Goal: Download file/media

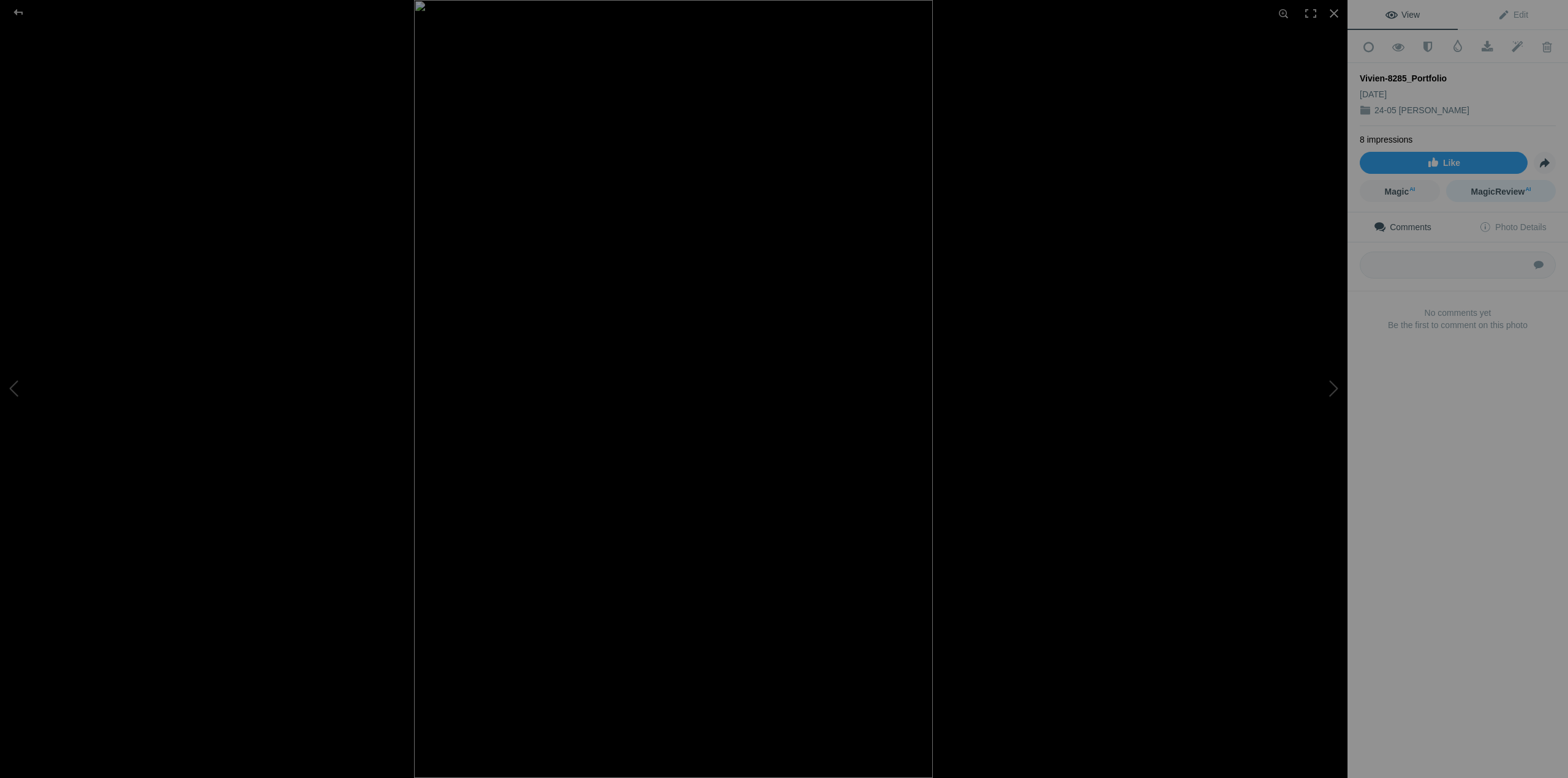
click at [1503, 190] on span "MagicReview AI" at bounding box center [1501, 192] width 60 height 10
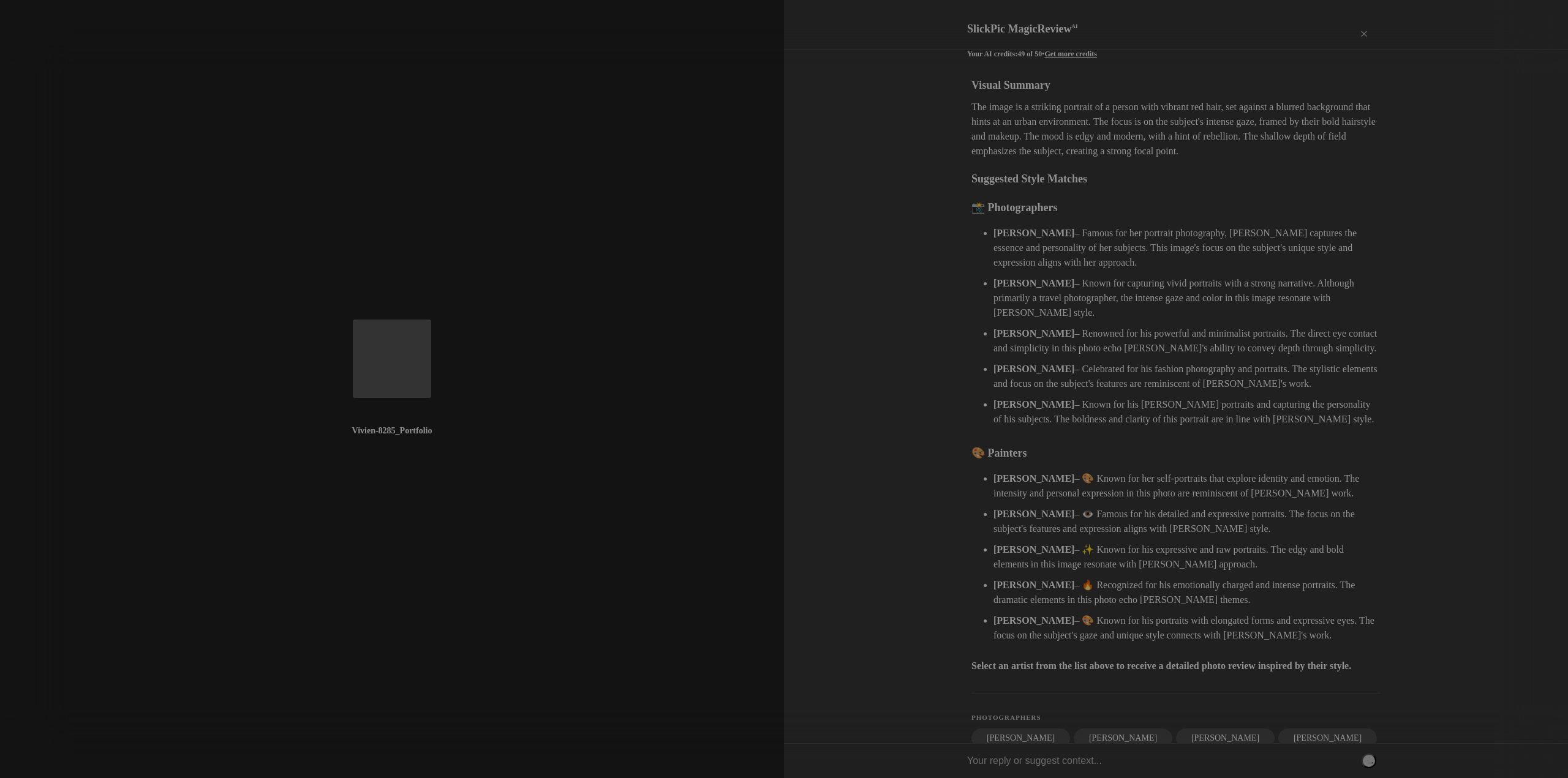
scroll to position [40, 0]
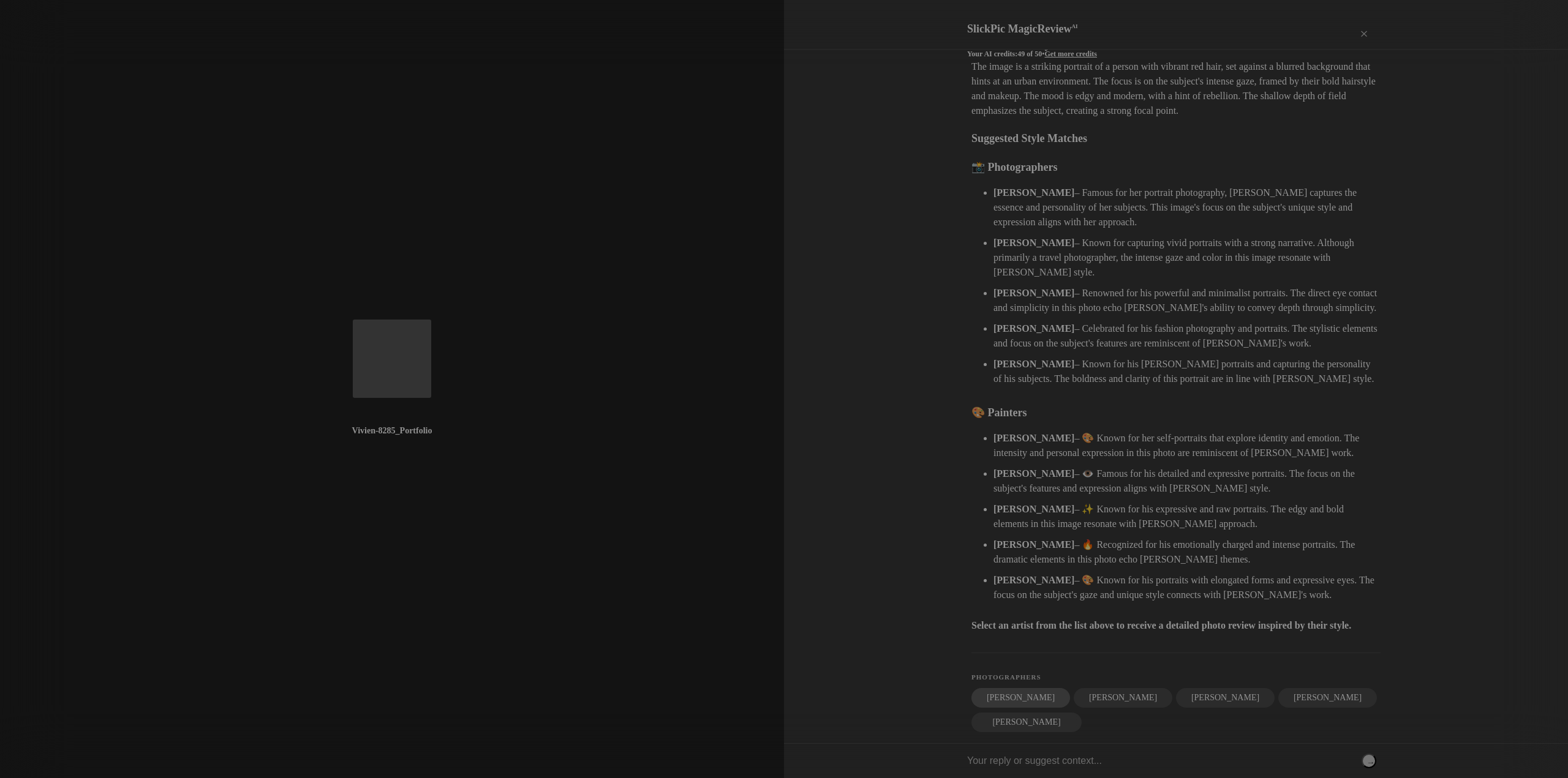
click at [1005, 688] on div "Annie Leibovitz" at bounding box center [1021, 698] width 98 height 20
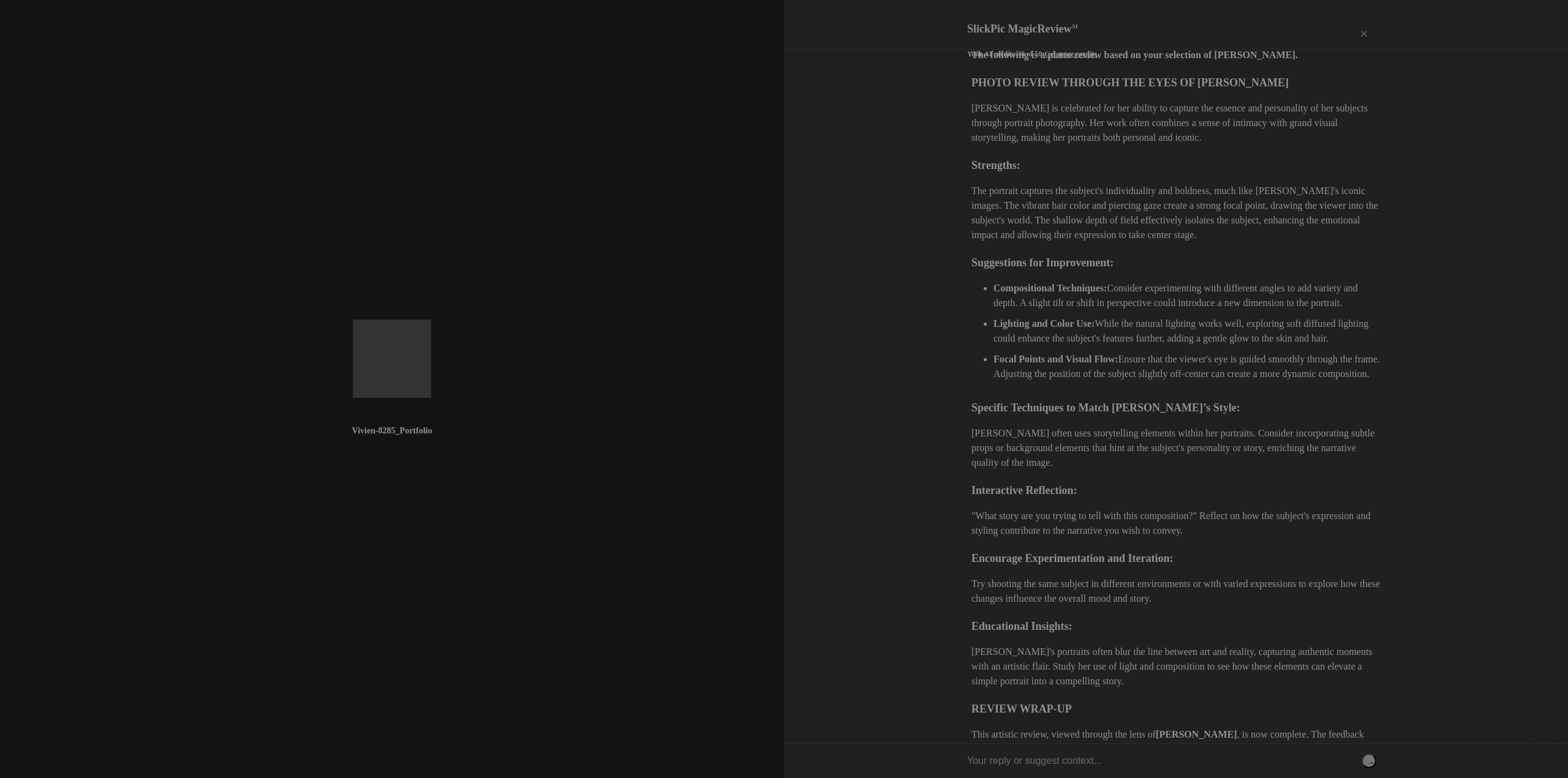
scroll to position [0, 0]
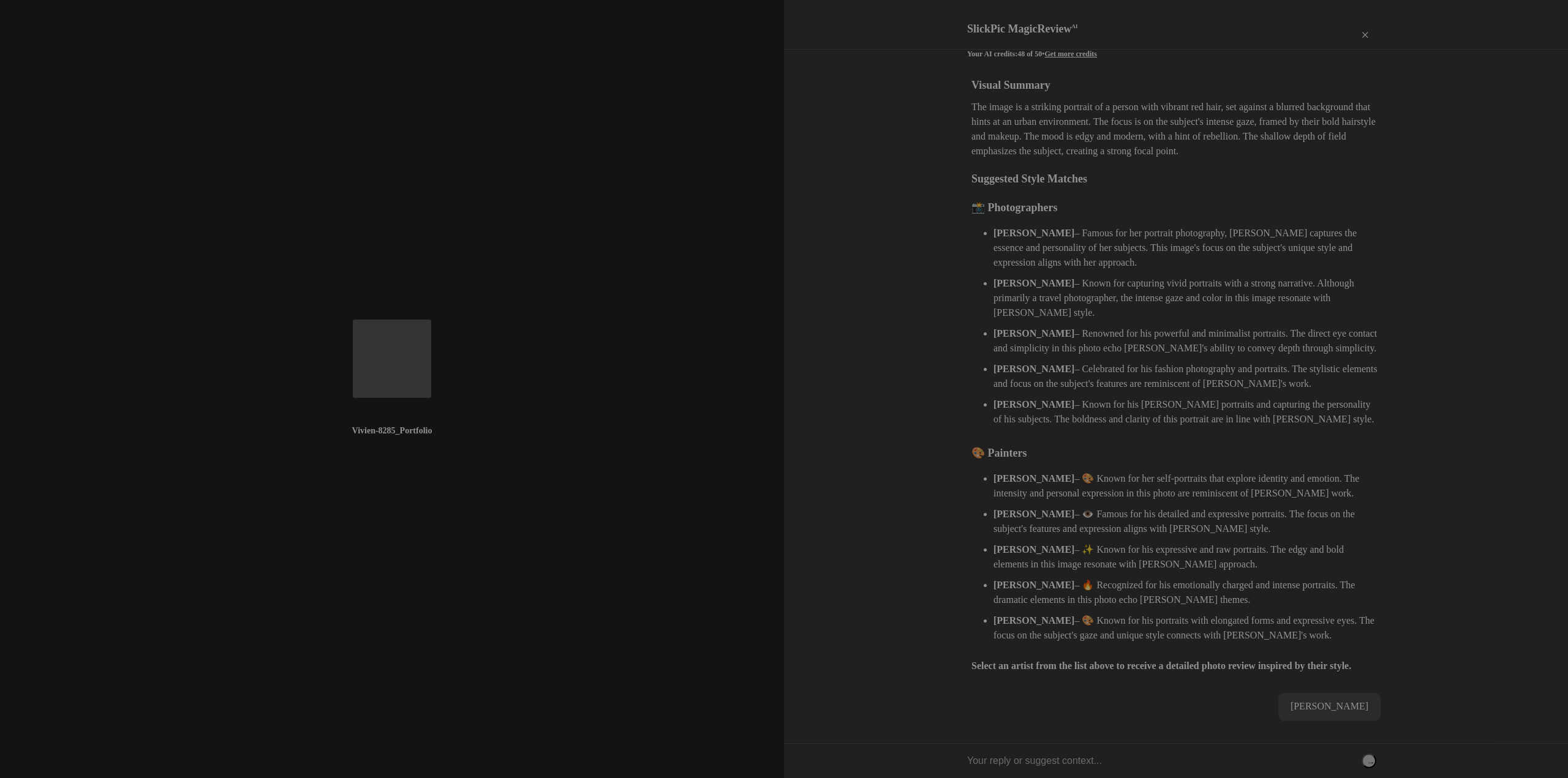
click at [1361, 26] on div "×" at bounding box center [1363, 35] width 36 height 25
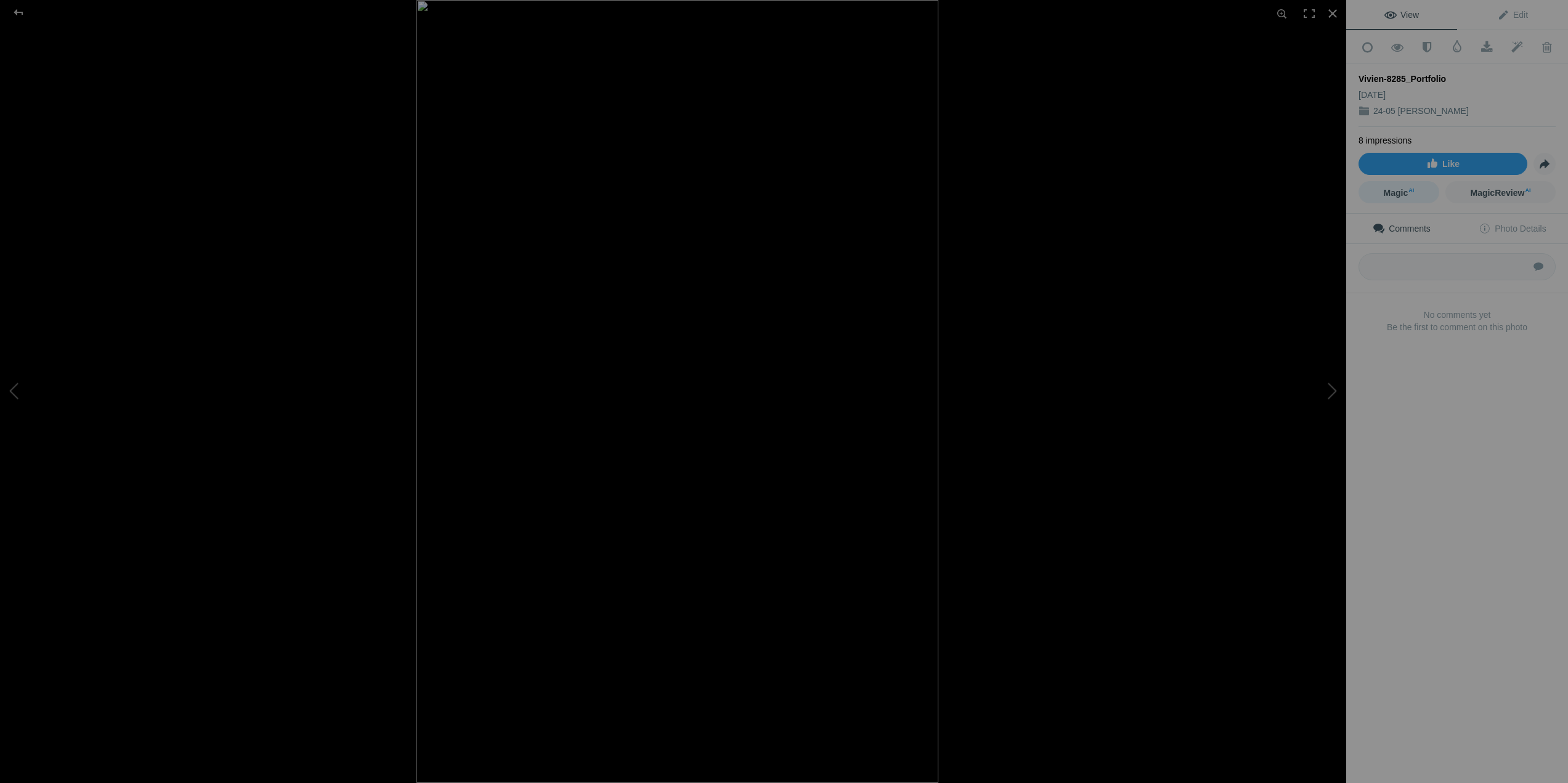
click at [1393, 188] on span "Magic AI" at bounding box center [1399, 193] width 31 height 10
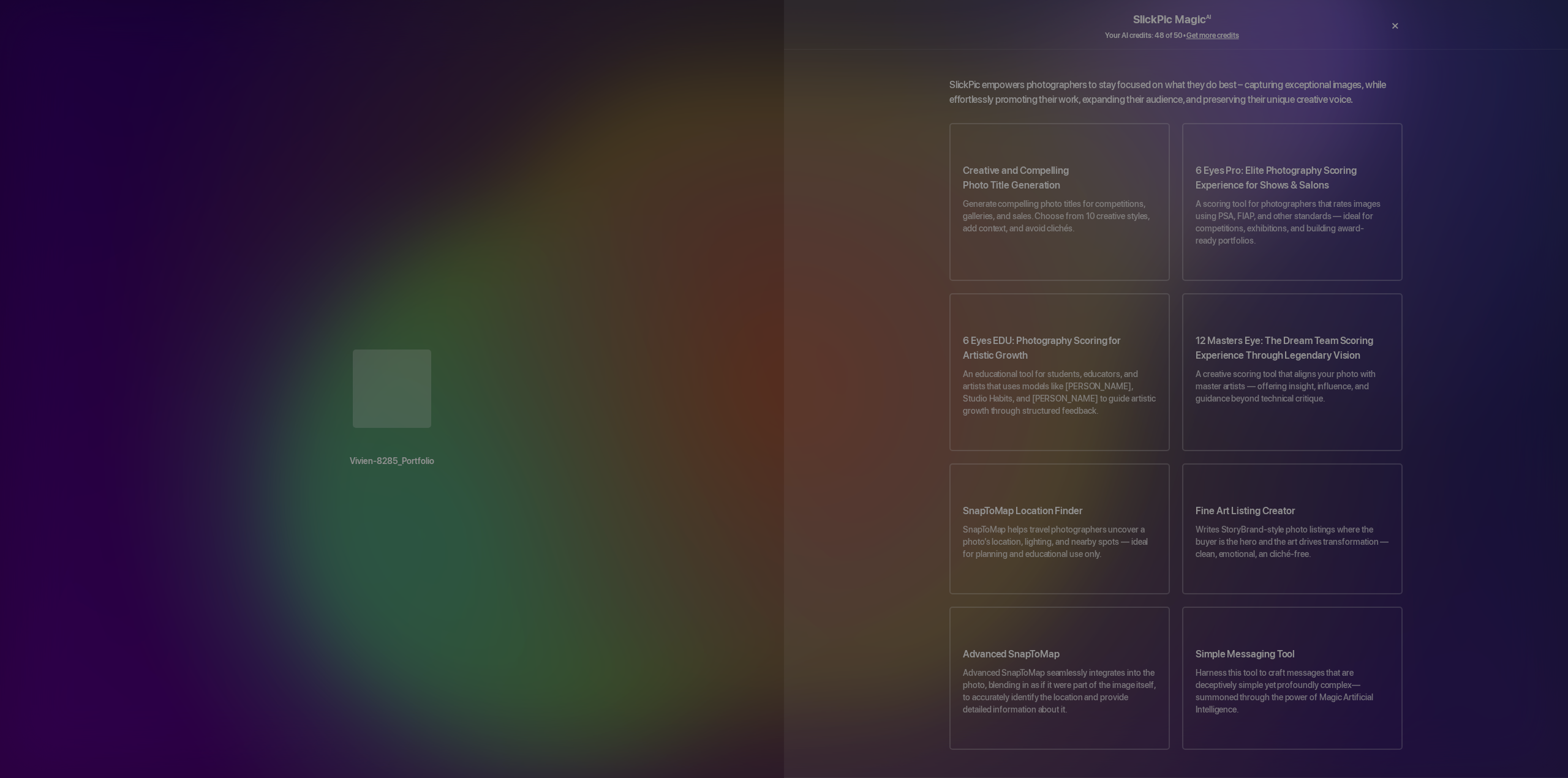
click at [1396, 25] on div "×" at bounding box center [1394, 25] width 36 height 25
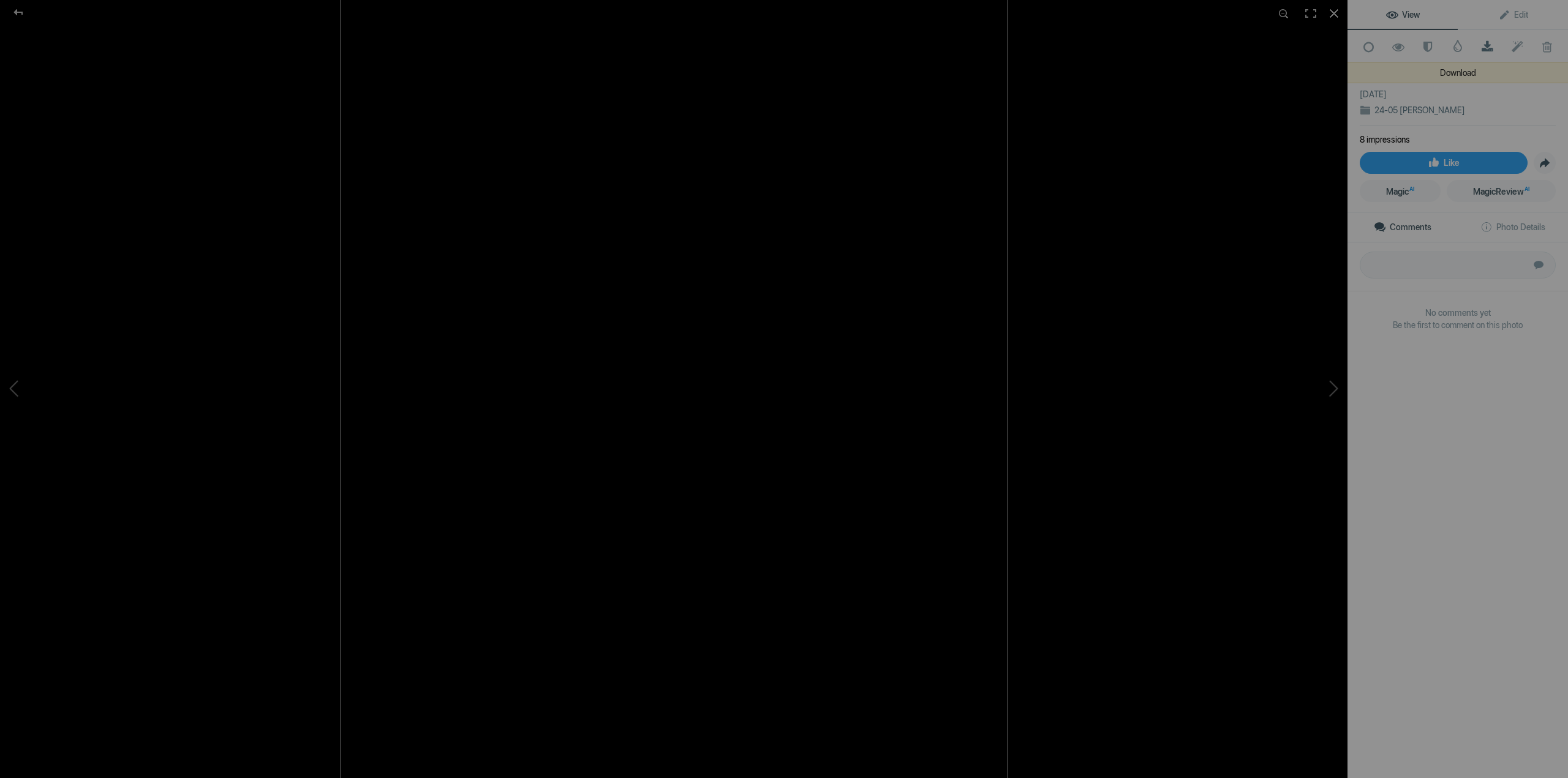
click at [1484, 46] on span at bounding box center [1487, 46] width 30 height 12
